Goal: Entertainment & Leisure: Consume media (video, audio)

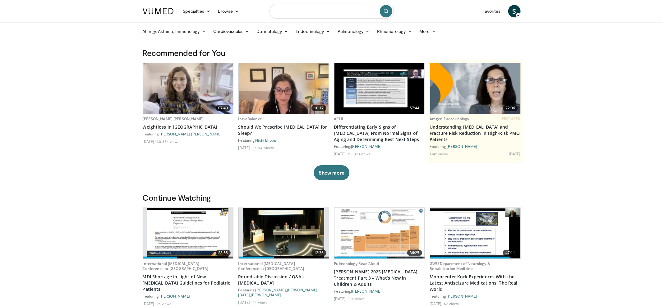
click at [320, 11] on input "Search topics, interventions" at bounding box center [332, 11] width 124 height 15
click at [319, 7] on input "*****" at bounding box center [332, 11] width 124 height 15
paste input "*****"
type input "**********"
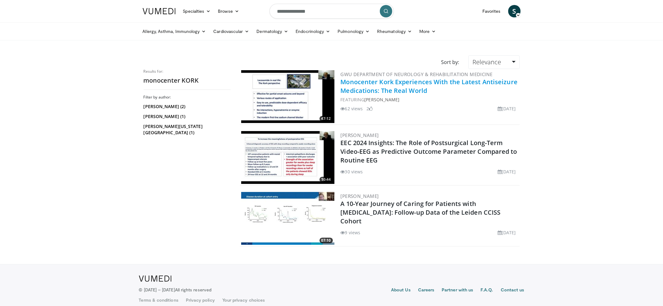
click at [373, 89] on link "Monocenter Kork Experiences With the Latest Antiseizure Medications: The Real W…" at bounding box center [429, 86] width 177 height 17
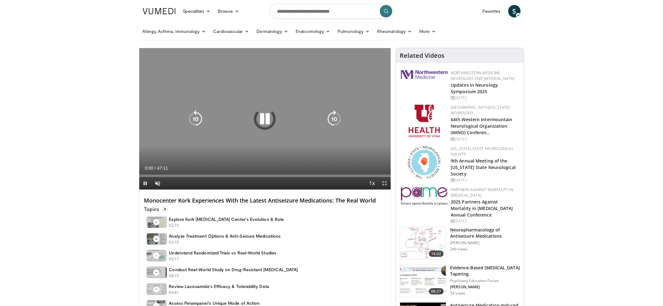
click at [263, 121] on icon "Video Player" at bounding box center [264, 118] width 17 height 17
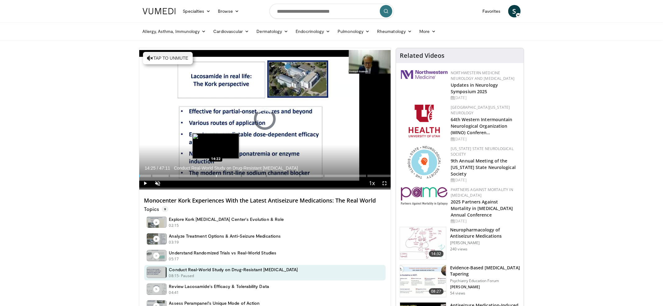
click at [216, 176] on div "Progress Bar" at bounding box center [216, 176] width 1 height 2
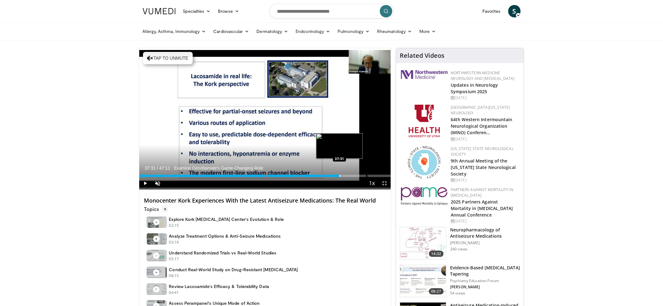
click at [340, 175] on div "Progress Bar" at bounding box center [340, 176] width 1 height 2
click at [341, 175] on div "Progress Bar" at bounding box center [341, 176] width 1 height 2
click at [345, 175] on div "Progress Bar" at bounding box center [345, 176] width 1 height 2
click at [348, 175] on div "Progress Bar" at bounding box center [348, 176] width 1 height 2
click at [342, 175] on div "Progress Bar" at bounding box center [342, 176] width 1 height 2
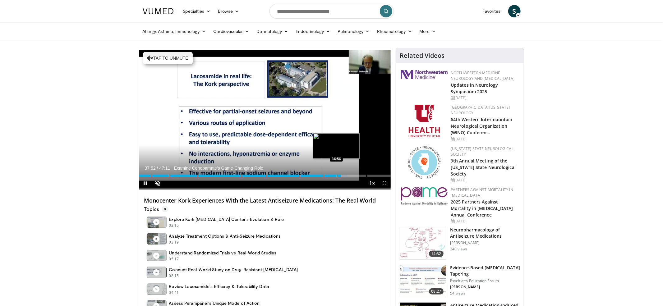
click at [337, 175] on div "Progress Bar" at bounding box center [337, 176] width 1 height 2
click at [324, 175] on div "Loaded : 73.47% 36:29 34:36" at bounding box center [265, 174] width 252 height 6
click at [324, 175] on div "Loaded : 75.59% 34:40 34:40" at bounding box center [265, 174] width 252 height 6
click at [326, 177] on div "Progress Bar" at bounding box center [326, 176] width 1 height 2
click at [324, 176] on div "Loaded : 76.30% 34:55 34:40" at bounding box center [265, 174] width 252 height 6
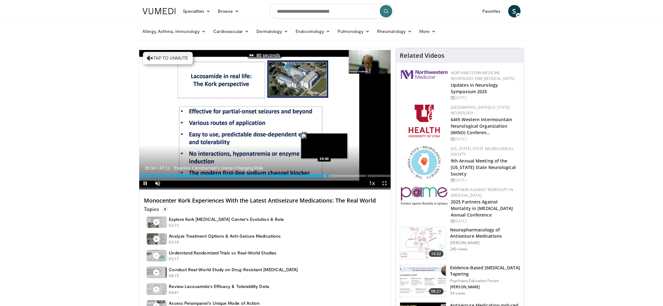
scroll to position [1, 0]
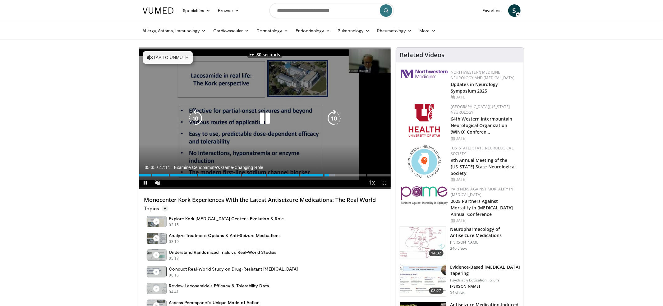
click at [263, 115] on icon "Video Player" at bounding box center [264, 118] width 17 height 17
click at [260, 123] on icon "Video Player" at bounding box center [264, 118] width 17 height 17
click at [267, 119] on icon "Video Player" at bounding box center [264, 118] width 17 height 17
